Goal: Transaction & Acquisition: Purchase product/service

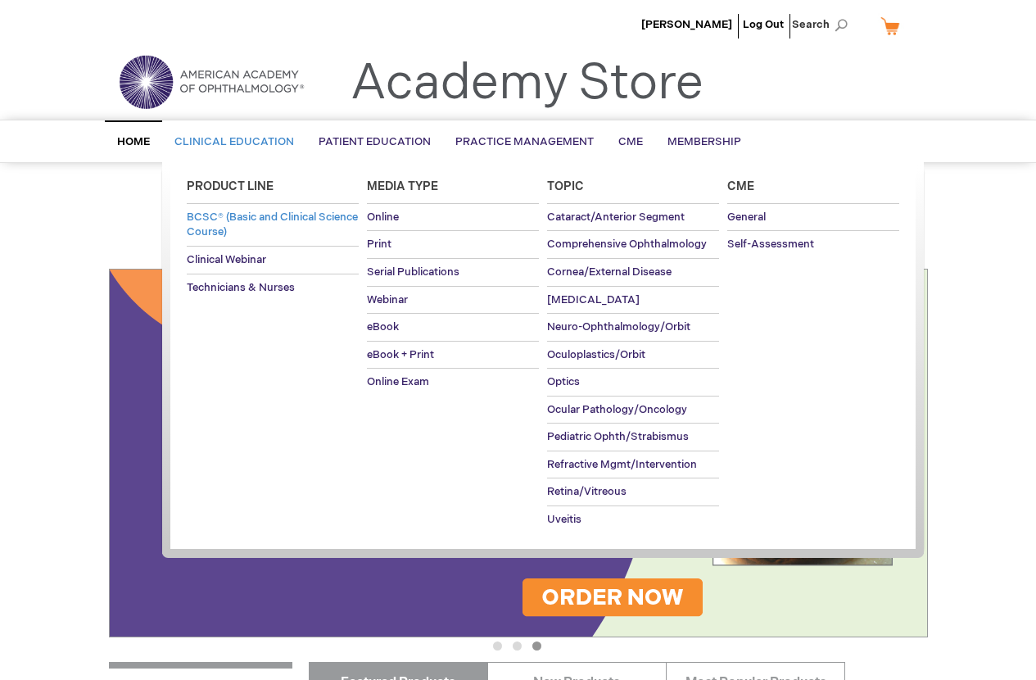
click at [231, 222] on span "BCSC® (Basic and Clinical Science Course)" at bounding box center [272, 225] width 171 height 29
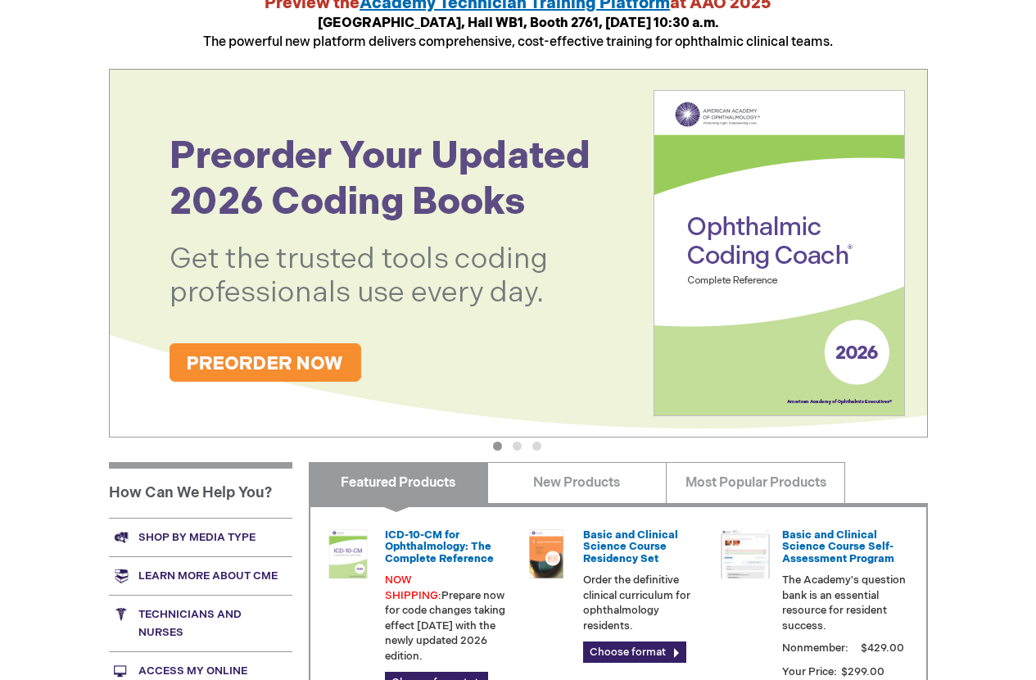
scroll to position [164, 0]
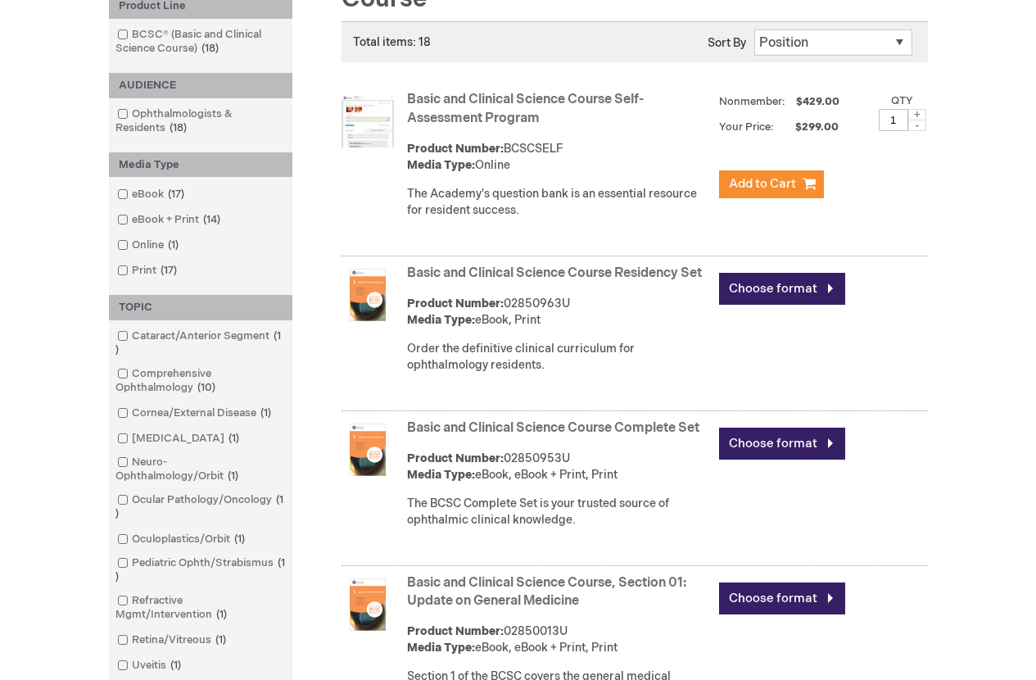
scroll to position [328, 0]
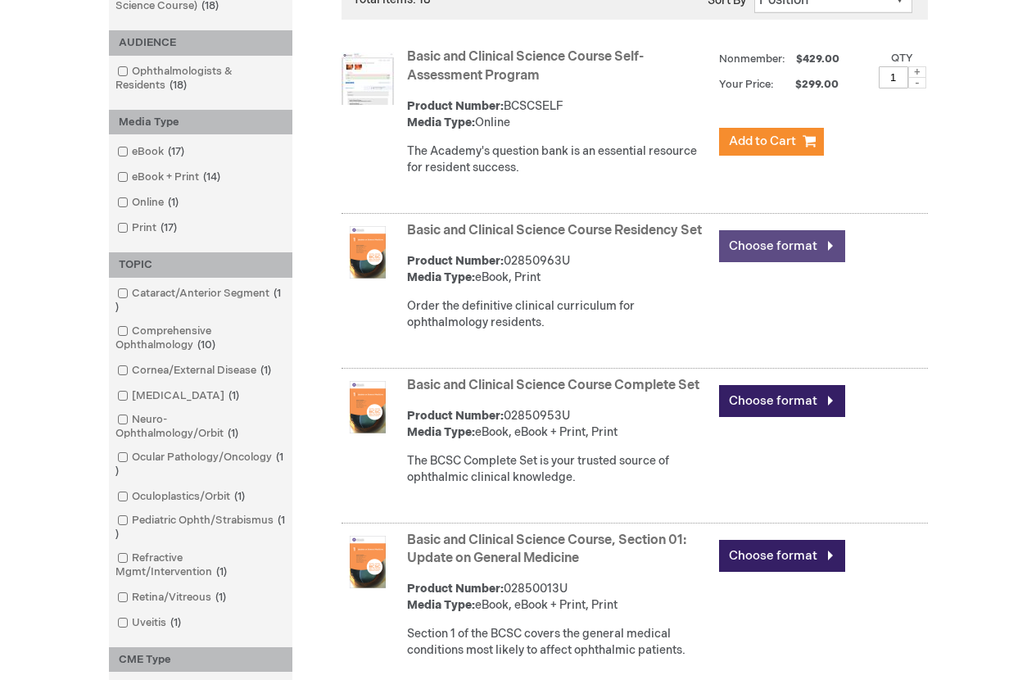
click at [833, 241] on link "Choose format" at bounding box center [782, 246] width 126 height 32
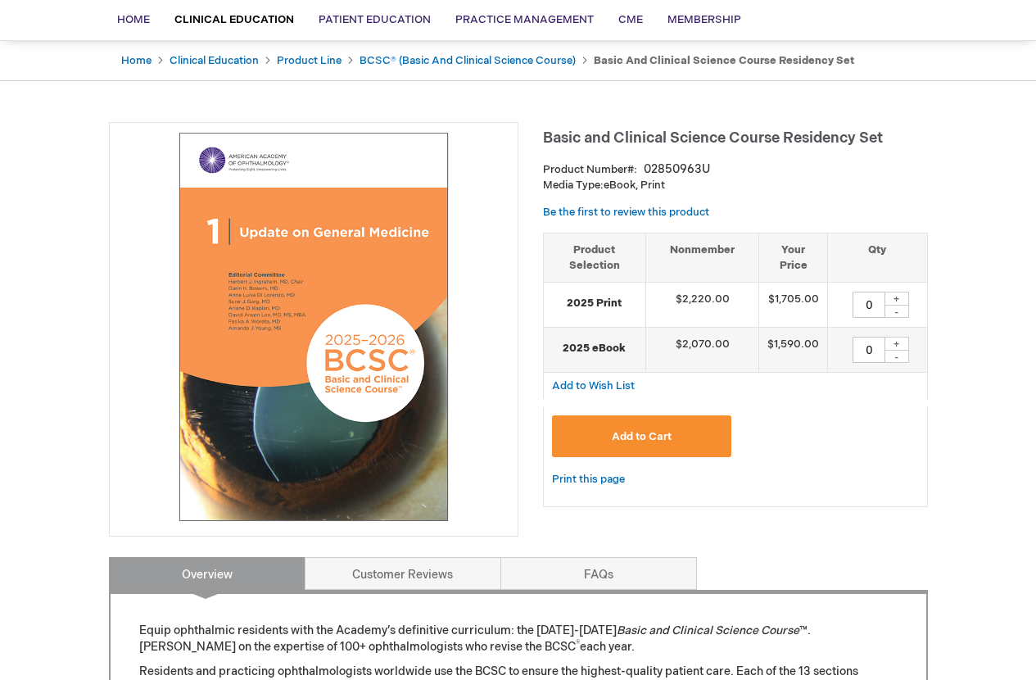
scroll to position [82, 0]
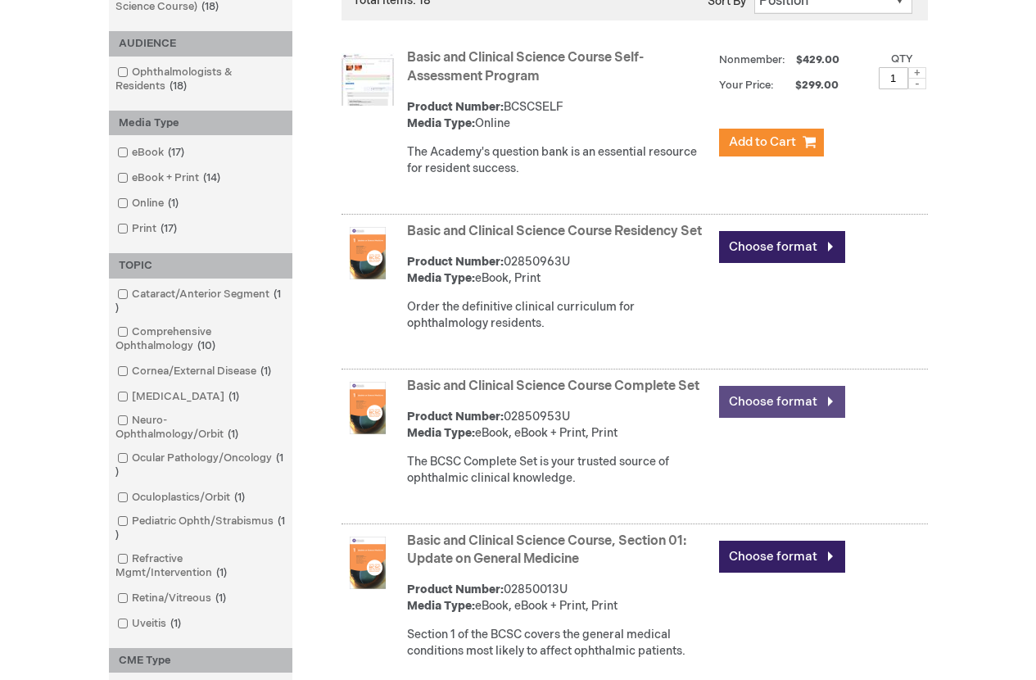
click at [755, 415] on link "Choose format" at bounding box center [782, 402] width 126 height 32
